Goal: Navigation & Orientation: Find specific page/section

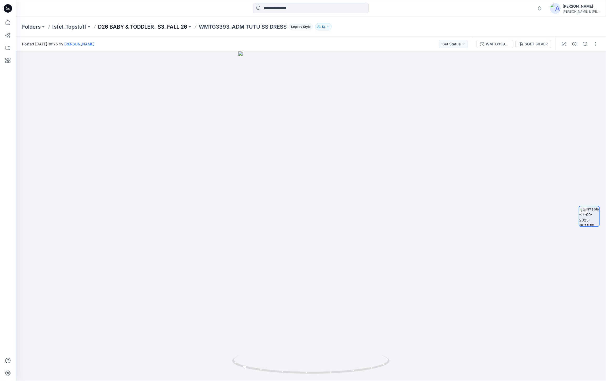
click at [139, 29] on p "D26 BABY & TODDLER_ S3_FALL 26" at bounding box center [142, 26] width 89 height 7
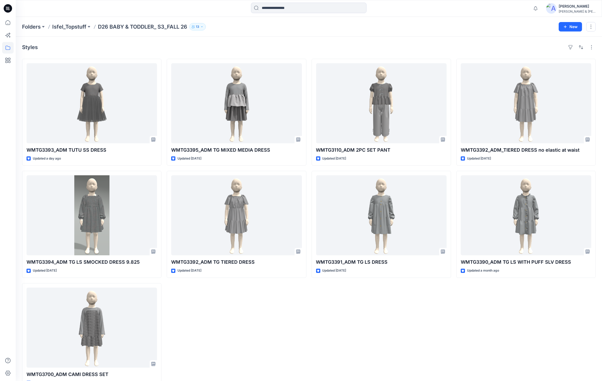
click at [193, 27] on icon "button" at bounding box center [193, 26] width 3 height 3
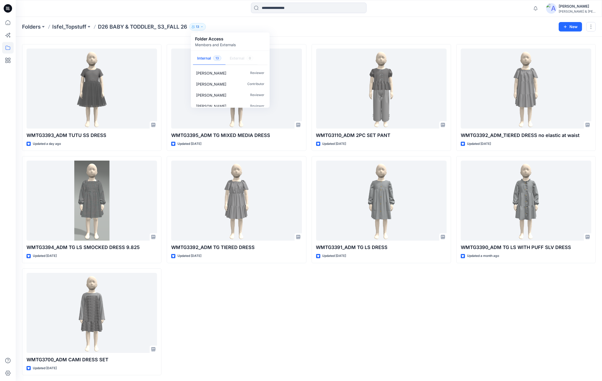
click at [352, 29] on div "Folders Isfel_Topstuff D26 BABY & TODDLER_ S3_FALL 26 13 Folder Access Members …" at bounding box center [288, 26] width 533 height 7
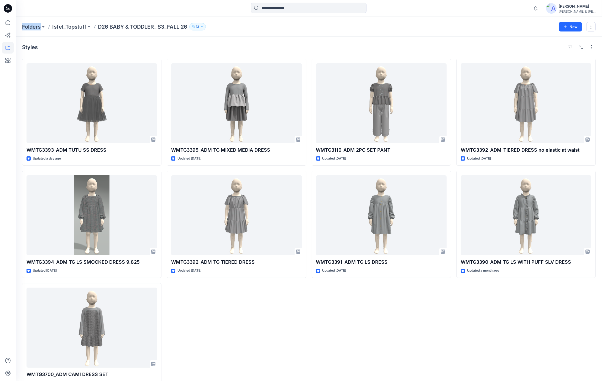
drag, startPoint x: 22, startPoint y: 29, endPoint x: 49, endPoint y: 35, distance: 28.2
click at [49, 35] on div "Folders Isfel_Topstuff D26 BABY & TODDLER_ S3_FALL 26 13 Folder Access Members …" at bounding box center [309, 27] width 586 height 20
click at [50, 36] on div "Folders Isfel_Topstuff D26 BABY & TODDLER_ S3_FALL 26 13 Folder Access Members …" at bounding box center [309, 27] width 586 height 20
click at [64, 48] on div "Styles" at bounding box center [309, 47] width 574 height 8
drag, startPoint x: 196, startPoint y: 19, endPoint x: 152, endPoint y: 38, distance: 48.3
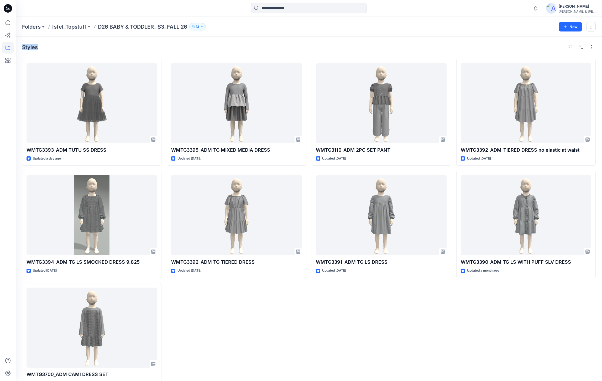
click at [152, 38] on div "Folders Isfel_Topstuff D26 BABY & TODDLER_ S3_FALL 26 13 Folder Access Members …" at bounding box center [309, 207] width 586 height 380
click at [122, 52] on div "Styles WMTG3393_ADM TUTU SS DRESS Updated a day ago WMTG3394_ADM TG LS SMOCKED …" at bounding box center [309, 217] width 586 height 360
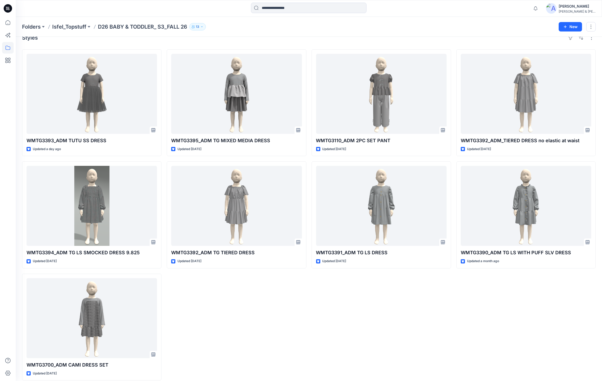
scroll to position [15, 0]
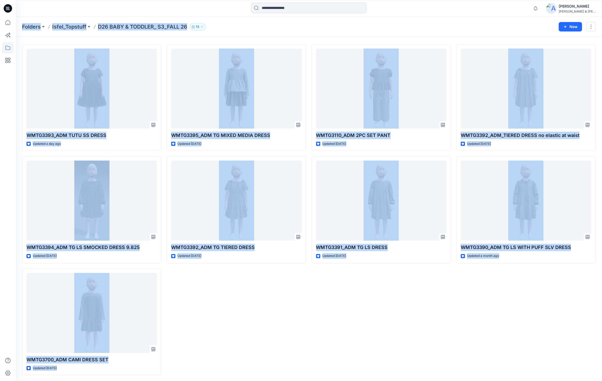
drag, startPoint x: 19, startPoint y: 26, endPoint x: 540, endPoint y: 349, distance: 613.0
click at [540, 349] on div "Folders Isfel_Topstuff D26 BABY & TODDLER_ S3_FALL 26 13 Folder Access Members …" at bounding box center [309, 192] width 586 height 380
drag, startPoint x: 540, startPoint y: 349, endPoint x: 513, endPoint y: 336, distance: 29.9
click at [513, 336] on div "WMTG3392_ADM_TIERED DRESS no elastic at waist Updated [DATE] WMTG3390_ADM TG LS…" at bounding box center [525, 209] width 139 height 331
click at [409, 25] on div "Folders Isfel_Topstuff D26 BABY & TODDLER_ S3_FALL 26 13 Folder Access Members …" at bounding box center [288, 26] width 533 height 7
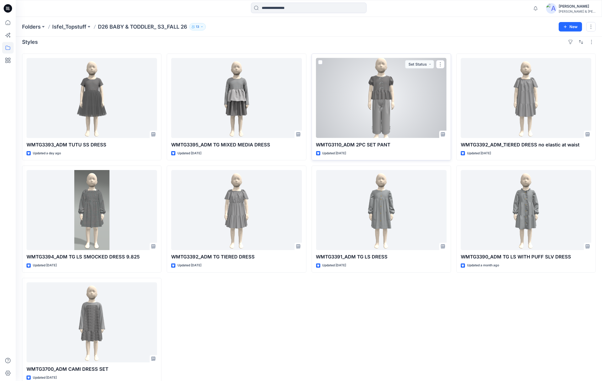
scroll to position [0, 0]
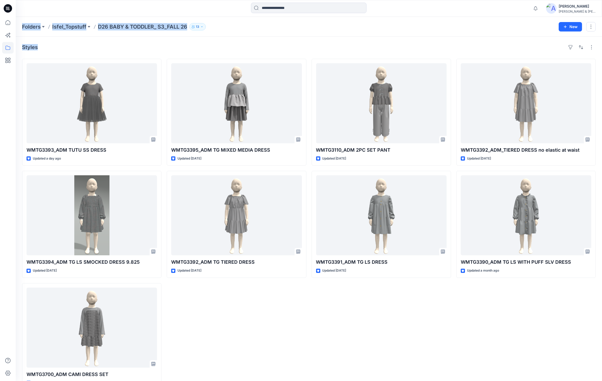
drag, startPoint x: 19, startPoint y: 26, endPoint x: 37, endPoint y: 41, distance: 24.0
click at [37, 41] on div "Folders Isfel_Topstuff D26 BABY & TODDLER_ S3_FALL 26 13 Folder Access Members …" at bounding box center [309, 207] width 586 height 380
drag, startPoint x: 37, startPoint y: 41, endPoint x: 53, endPoint y: 41, distance: 15.8
click at [53, 41] on div "Styles WMTG3393_ADM TUTU SS DRESS Updated a day ago WMTG3394_ADM TG LS SMOCKED …" at bounding box center [309, 217] width 586 height 360
click at [76, 13] on div at bounding box center [89, 9] width 146 height 12
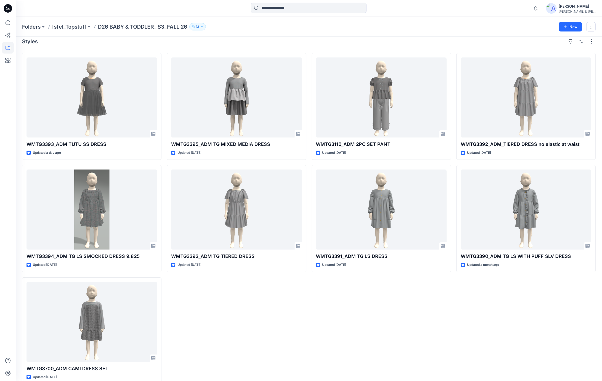
scroll to position [15, 0]
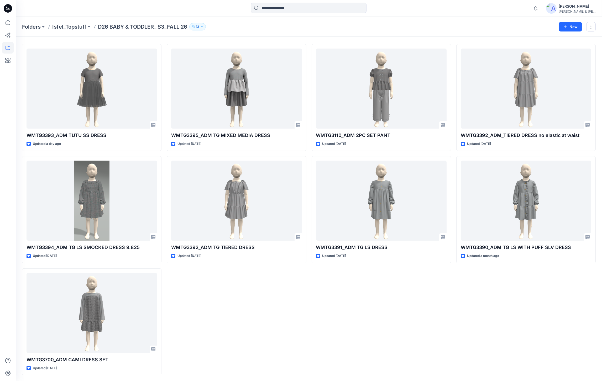
drag, startPoint x: 307, startPoint y: 172, endPoint x: 308, endPoint y: 216, distance: 44.6
click at [308, 216] on div "WMTG3393_ADM TUTU SS DRESS Updated a day ago WMTG3394_ADM TG LS SMOCKED DRESS 9…" at bounding box center [309, 209] width 574 height 331
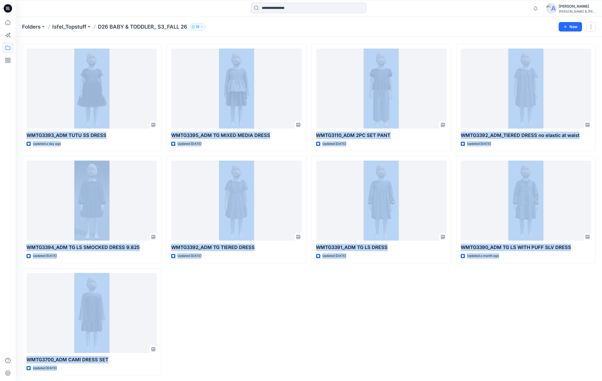
drag, startPoint x: 19, startPoint y: 43, endPoint x: 581, endPoint y: 283, distance: 610.5
click at [581, 283] on div "Styles WMTG3393_ADM TUTU SS DRESS Updated a day ago WMTG3394_ADM TG LS SMOCKED …" at bounding box center [309, 202] width 586 height 360
click at [515, 281] on div "WMTG3392_ADM_TIERED DRESS no elastic at waist Updated [DATE] WMTG3390_ADM TG LS…" at bounding box center [525, 209] width 139 height 331
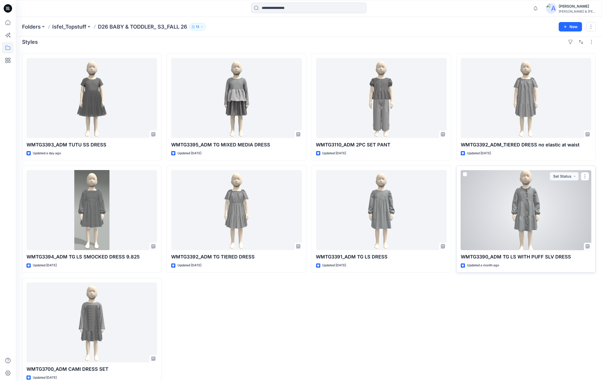
scroll to position [0, 0]
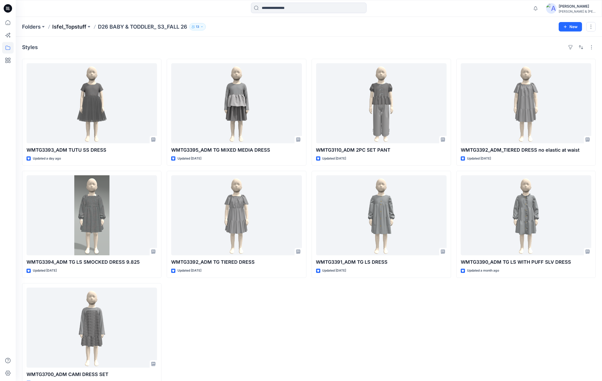
click at [78, 24] on p "Isfel_Topstuff" at bounding box center [69, 26] width 34 height 7
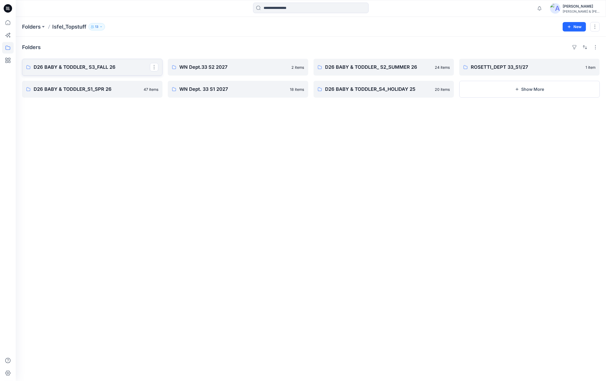
click at [129, 69] on p "D26 BABY & TODDLER_ S3_FALL 26" at bounding box center [92, 67] width 116 height 7
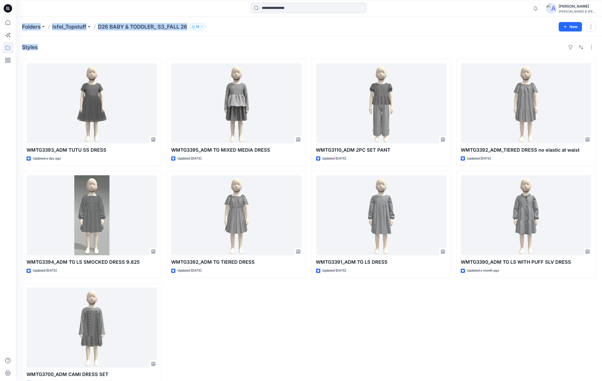
drag, startPoint x: 20, startPoint y: 23, endPoint x: 40, endPoint y: 45, distance: 29.7
click at [40, 45] on div "Folders Isfel_Topstuff D26 BABY & TODDLER_ S3_FALL 26 13 New Styles WMTG3393_AD…" at bounding box center [309, 207] width 586 height 380
drag, startPoint x: 40, startPoint y: 45, endPoint x: 39, endPoint y: 48, distance: 2.8
click at [39, 48] on div "Styles" at bounding box center [309, 47] width 574 height 8
click at [39, 57] on div "Styles WMTG3393_ADM TUTU SS DRESS Updated a day ago WMTG3394_ADM TG LS SMOCKED …" at bounding box center [309, 217] width 586 height 360
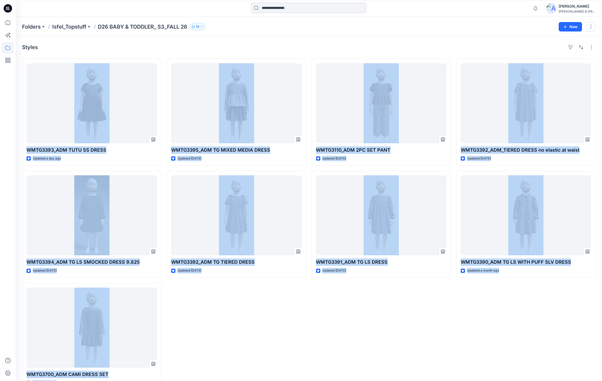
drag, startPoint x: 19, startPoint y: 56, endPoint x: 579, endPoint y: 366, distance: 640.4
click at [579, 366] on div "Styles WMTG3393_ADM TUTU SS DRESS Updated a day ago WMTG3394_ADM TG LS SMOCKED …" at bounding box center [309, 217] width 586 height 360
click at [412, 316] on div "WMTG3110_ADM 2PC SET PANT Updated [DATE] WMTG3391_ADM TG LS DRESS Updated [DATE]" at bounding box center [381, 224] width 139 height 331
drag, startPoint x: 20, startPoint y: 23, endPoint x: 582, endPoint y: 357, distance: 653.5
click at [582, 357] on div "Folders Isfel_Topstuff D26 BABY & TODDLER_ S3_FALL 26 13 New Styles WMTG3393_AD…" at bounding box center [309, 207] width 586 height 380
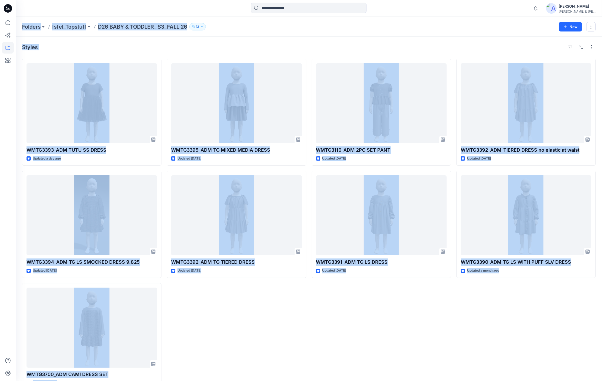
click at [528, 345] on div "WMTG3392_ADM_TIERED DRESS no elastic at waist Updated [DATE] WMTG3390_ADM TG LS…" at bounding box center [525, 224] width 139 height 331
drag, startPoint x: 17, startPoint y: 24, endPoint x: 577, endPoint y: 322, distance: 633.9
click at [577, 322] on div "Folders Isfel_Topstuff D26 BABY & TODDLER_ S3_FALL 26 13 New Styles WMTG3393_AD…" at bounding box center [309, 207] width 586 height 380
click at [518, 305] on div "WMTG3392_ADM_TIERED DRESS no elastic at waist Updated [DATE] WMTG3390_ADM TG LS…" at bounding box center [525, 224] width 139 height 331
drag, startPoint x: 15, startPoint y: 19, endPoint x: 593, endPoint y: 366, distance: 673.7
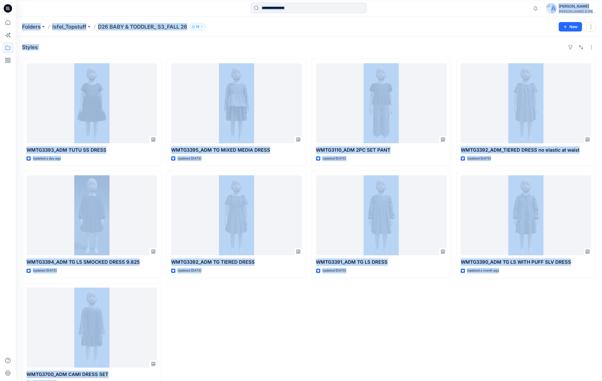
click at [593, 366] on div "Notifications Your style WMTG3393_ADM TUTU SS DRESS is ready 6 new Colorway 20 …" at bounding box center [301, 198] width 602 height 396
click at [575, 357] on div "WMTG3392_ADM_TIERED DRESS no elastic at waist Updated [DATE] WMTG3390_ADM TG LS…" at bounding box center [525, 224] width 139 height 331
drag, startPoint x: 17, startPoint y: 20, endPoint x: 598, endPoint y: 352, distance: 669.4
click at [598, 352] on div "Folders Isfel_Topstuff D26 BABY & TODDLER_ S3_FALL 26 13 New Styles WMTG3393_AD…" at bounding box center [309, 207] width 586 height 380
drag, startPoint x: 598, startPoint y: 352, endPoint x: 550, endPoint y: 326, distance: 54.3
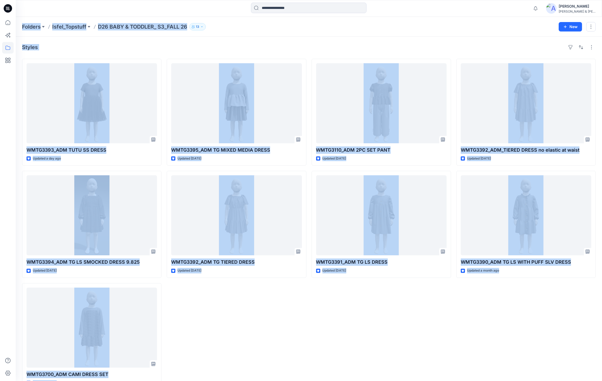
click at [550, 326] on div "WMTG3392_ADM_TIERED DRESS no elastic at waist Updated [DATE] WMTG3390_ADM TG LS…" at bounding box center [525, 224] width 139 height 331
click at [535, 319] on div "WMTG3392_ADM_TIERED DRESS no elastic at waist Updated [DATE] WMTG3390_ADM TG LS…" at bounding box center [525, 224] width 139 height 331
drag, startPoint x: 19, startPoint y: 20, endPoint x: 605, endPoint y: 285, distance: 643.1
click at [602, 285] on html "Notifications Your style WMTG3393_ADM TUTU SS DRESS is ready 6 new Colorway 20 …" at bounding box center [301, 198] width 602 height 396
click at [510, 307] on div "WMTG3392_ADM_TIERED DRESS no elastic at waist Updated [DATE] WMTG3390_ADM TG LS…" at bounding box center [525, 224] width 139 height 331
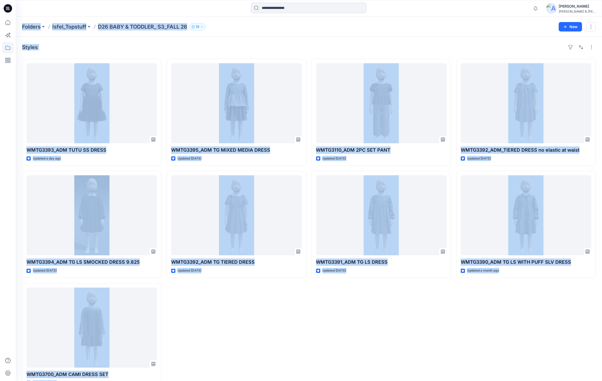
drag, startPoint x: 21, startPoint y: 22, endPoint x: 592, endPoint y: 372, distance: 669.9
click at [592, 372] on div "Folders Isfel_Topstuff D26 BABY & TODDLER_ S3_FALL 26 13 New Styles WMTG3393_AD…" at bounding box center [309, 207] width 586 height 380
click at [506, 28] on div "Folders Isfel_Topstuff D26 BABY & TODDLER_ S3_FALL 26 13" at bounding box center [288, 26] width 533 height 7
drag, startPoint x: 17, startPoint y: 20, endPoint x: 599, endPoint y: 312, distance: 651.0
click at [599, 312] on div "Folders Isfel_Topstuff D26 BABY & TODDLER_ S3_FALL 26 13 New Styles WMTG3393_AD…" at bounding box center [309, 207] width 586 height 380
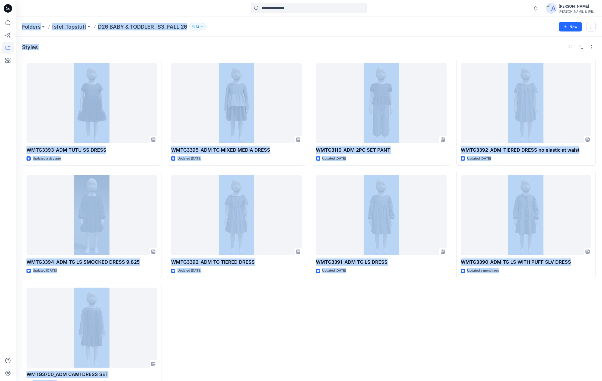
click at [541, 310] on div "WMTG3392_ADM_TIERED DRESS no elastic at waist Updated [DATE] WMTG3390_ADM TG LS…" at bounding box center [525, 224] width 139 height 331
drag, startPoint x: 20, startPoint y: 23, endPoint x: 597, endPoint y: 368, distance: 671.9
click at [597, 368] on div "Folders Isfel_Topstuff D26 BABY & TODDLER_ S3_FALL 26 13 New Styles WMTG3393_AD…" at bounding box center [309, 207] width 586 height 380
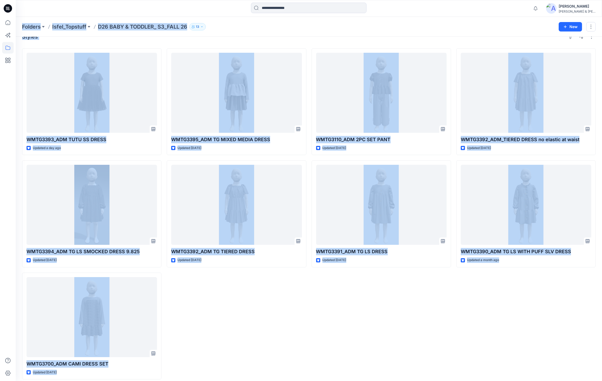
scroll to position [15, 0]
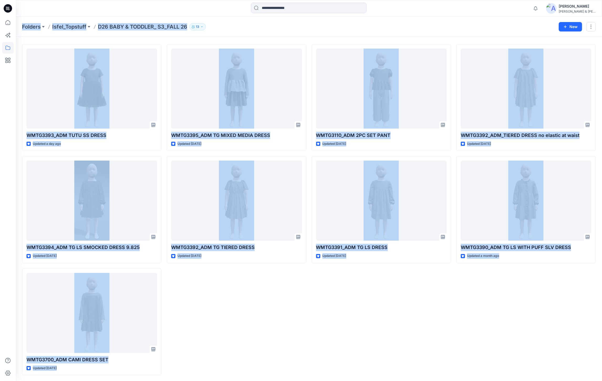
click at [599, 367] on div "Styles WMTG3393_ADM TUTU SS DRESS Updated a day ago WMTG3394_ADM TG LS SMOCKED …" at bounding box center [309, 202] width 586 height 360
drag, startPoint x: 20, startPoint y: 21, endPoint x: 599, endPoint y: 281, distance: 635.1
click at [599, 281] on div "Folders Isfel_Topstuff D26 BABY & TODDLER_ S3_FALL 26 13 New Styles WMTG3393_AD…" at bounding box center [309, 192] width 586 height 380
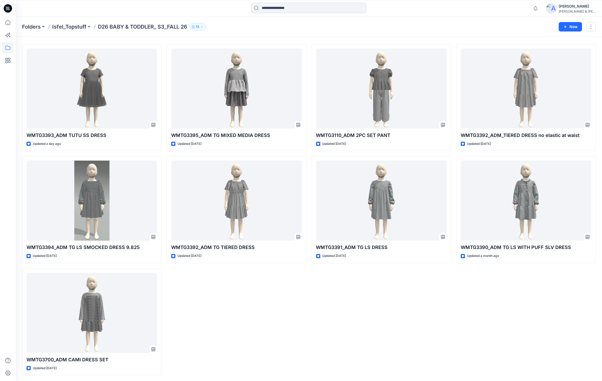
click at [212, 11] on div at bounding box center [308, 9] width 293 height 12
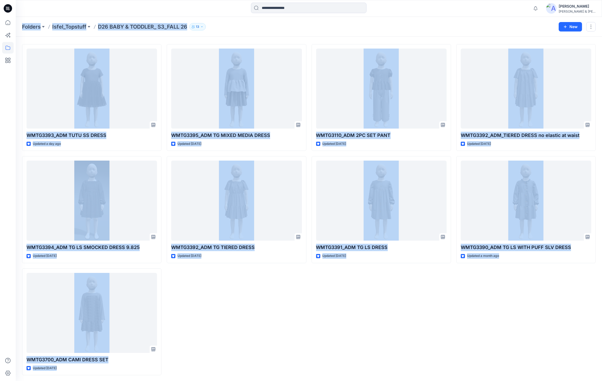
drag, startPoint x: 19, startPoint y: 21, endPoint x: 599, endPoint y: 277, distance: 633.7
click at [599, 277] on div "Folders Isfel_Topstuff D26 BABY & TODDLER_ S3_FALL 26 13 New Styles WMTG3393_AD…" at bounding box center [309, 192] width 586 height 380
click at [598, 374] on div "Styles WMTG3393_ADM TUTU SS DRESS Updated a day ago WMTG3394_ADM TG LS SMOCKED …" at bounding box center [309, 202] width 586 height 360
drag, startPoint x: 21, startPoint y: 24, endPoint x: 598, endPoint y: 379, distance: 678.1
click at [598, 379] on div "Folders Isfel_Topstuff D26 BABY & TODDLER_ S3_FALL 26 13 New Styles WMTG3393_AD…" at bounding box center [309, 192] width 586 height 380
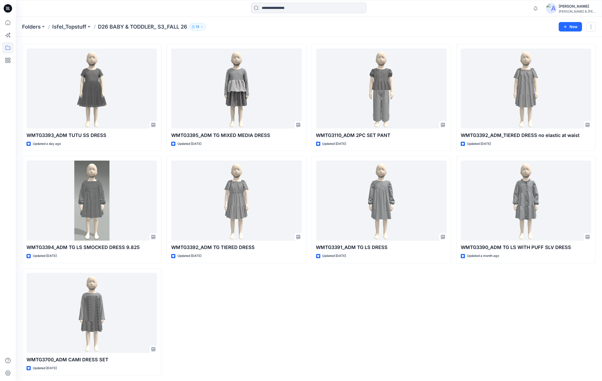
click at [107, 10] on div at bounding box center [89, 9] width 146 height 12
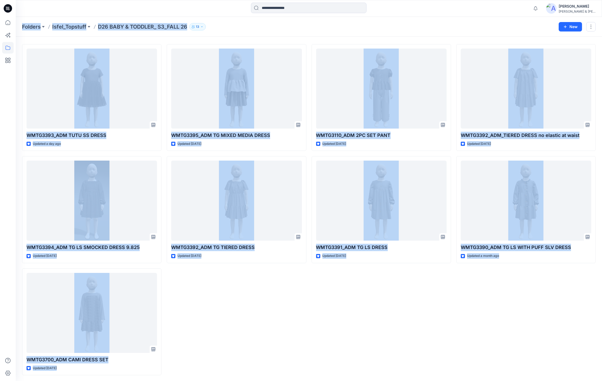
drag, startPoint x: 19, startPoint y: 23, endPoint x: 597, endPoint y: 374, distance: 676.3
click at [597, 374] on div "Folders Isfel_Topstuff D26 BABY & TODDLER_ S3_FALL 26 13 New Styles WMTG3393_AD…" at bounding box center [309, 192] width 586 height 380
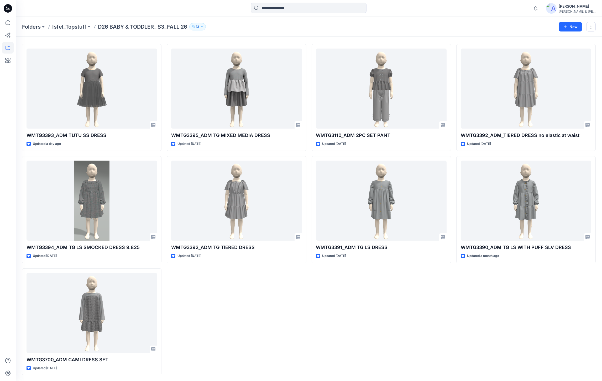
click at [422, 12] on div at bounding box center [308, 9] width 293 height 12
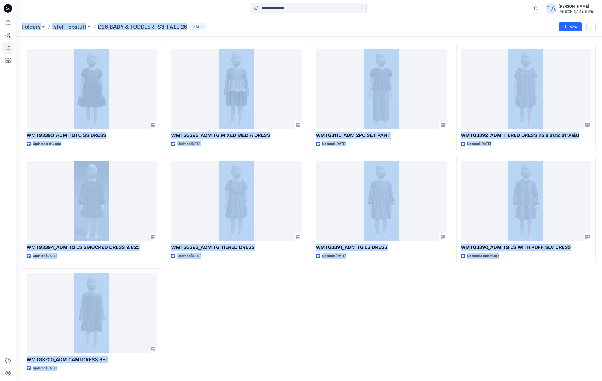
drag, startPoint x: 20, startPoint y: 24, endPoint x: 588, endPoint y: 372, distance: 666.1
click at [588, 372] on div "Folders Isfel_Topstuff D26 BABY & TODDLER_ S3_FALL 26 13 New Styles WMTG3393_AD…" at bounding box center [309, 192] width 586 height 380
click at [588, 371] on div "WMTG3392_ADM_TIERED DRESS no elastic at waist Updated [DATE] WMTG3390_ADM TG LS…" at bounding box center [525, 209] width 139 height 331
click at [579, 370] on div "WMTG3392_ADM_TIERED DRESS no elastic at waist Updated [DATE] WMTG3390_ADM TG LS…" at bounding box center [525, 209] width 139 height 331
drag, startPoint x: 18, startPoint y: 17, endPoint x: 597, endPoint y: 374, distance: 680.6
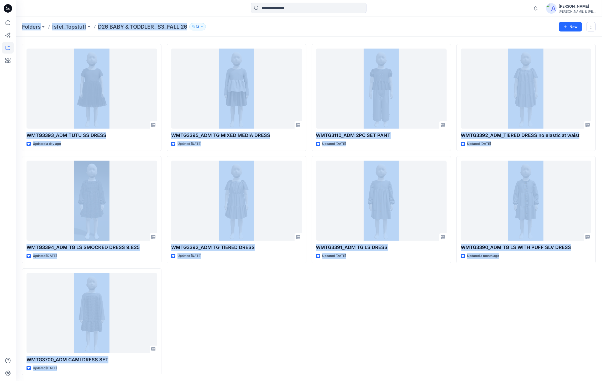
click at [597, 374] on div "Folders Isfel_Topstuff D26 BABY & TODDLER_ S3_FALL 26 13 New Styles WMTG3393_AD…" at bounding box center [309, 192] width 586 height 380
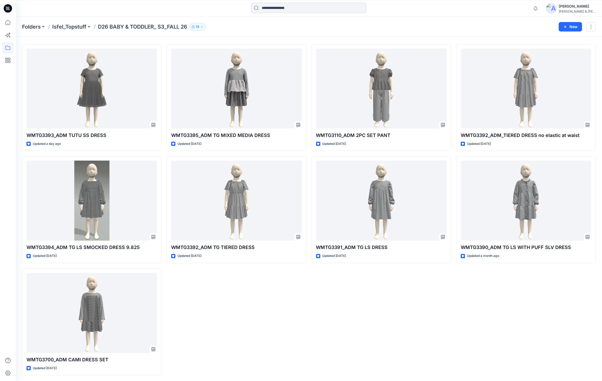
click at [160, 14] on div at bounding box center [89, 9] width 146 height 12
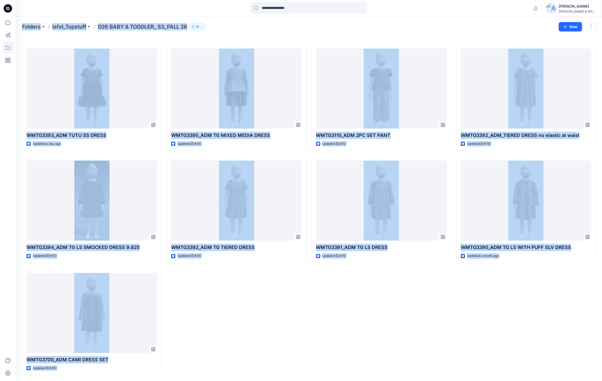
drag, startPoint x: 20, startPoint y: 21, endPoint x: 602, endPoint y: 377, distance: 681.6
click at [602, 377] on div "Folders Isfel_Topstuff D26 BABY & TODDLER_ S3_FALL 26 13 New Styles WMTG3393_AD…" at bounding box center [309, 192] width 586 height 380
drag, startPoint x: 56, startPoint y: 18, endPoint x: 43, endPoint y: 16, distance: 13.1
click at [56, 18] on div "Folders Isfel_Topstuff D26 BABY & TODDLER_ S3_FALL 26 13 New" at bounding box center [309, 27] width 586 height 20
click at [19, 19] on div "Folders Isfel_Topstuff D26 BABY & TODDLER_ S3_FALL 26 13 New" at bounding box center [309, 27] width 586 height 20
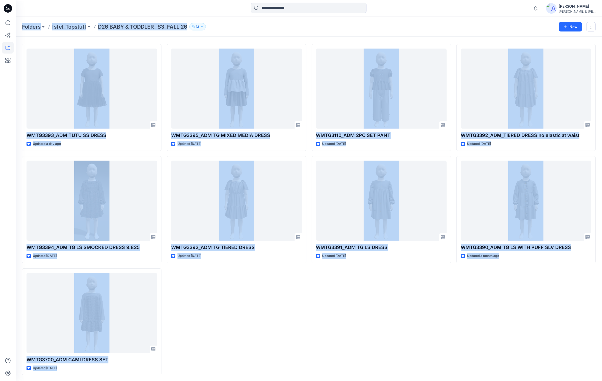
click at [19, 24] on div "Folders Isfel_Topstuff D26 BABY & TODDLER_ S3_FALL 26 13 New" at bounding box center [309, 27] width 586 height 20
click at [23, 26] on p "Folders" at bounding box center [31, 26] width 19 height 7
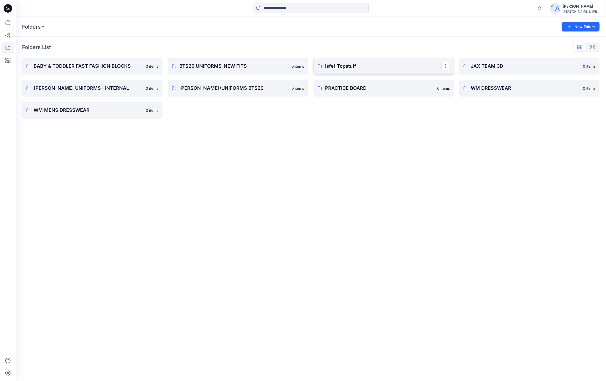
click at [399, 61] on link "Isfel_Topstuff" at bounding box center [383, 66] width 140 height 17
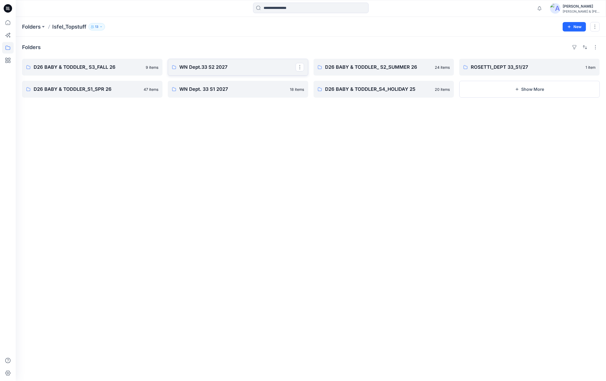
click at [229, 65] on p "WN Dept.33 S2 2027" at bounding box center [237, 67] width 116 height 7
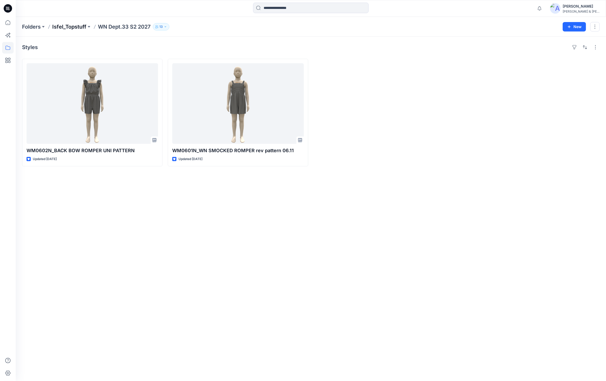
click at [70, 24] on p "Isfel_Topstuff" at bounding box center [69, 26] width 34 height 7
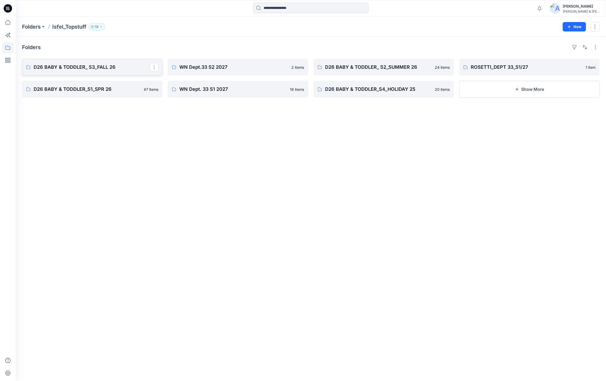
click at [93, 69] on p "D26 BABY & TODDLER_ S3_FALL 26" at bounding box center [92, 67] width 116 height 7
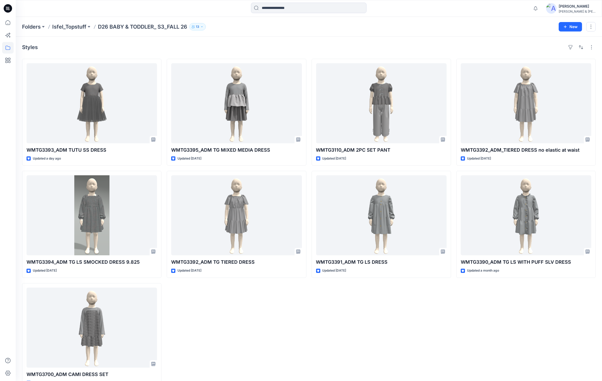
click at [86, 32] on div "Folders Isfel_Topstuff D26 BABY & TODDLER_ S3_FALL 26 13 New" at bounding box center [309, 27] width 586 height 20
click at [85, 28] on p "Isfel_Topstuff" at bounding box center [69, 26] width 34 height 7
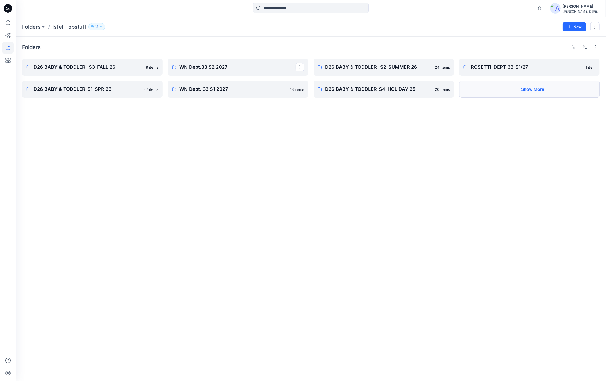
click at [539, 92] on button "Show More" at bounding box center [529, 89] width 140 height 17
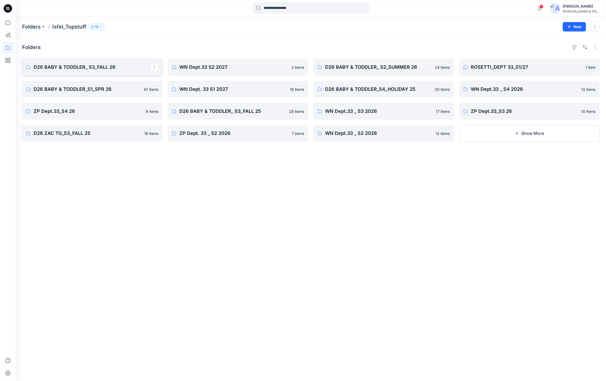
click at [106, 70] on p "D26 BABY & TODDLER_ S3_FALL 26" at bounding box center [92, 67] width 116 height 7
